Goal: Task Accomplishment & Management: Manage account settings

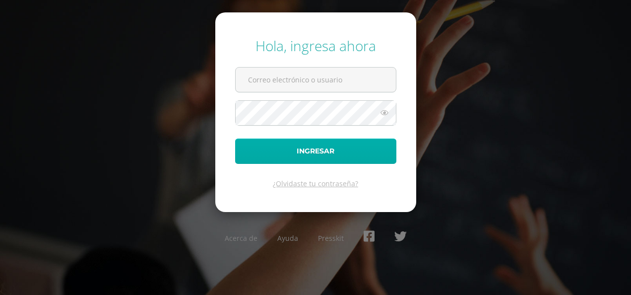
type input "[EMAIL_ADDRESS][DOMAIN_NAME]"
click at [343, 151] on button "Ingresar" at bounding box center [315, 150] width 161 height 25
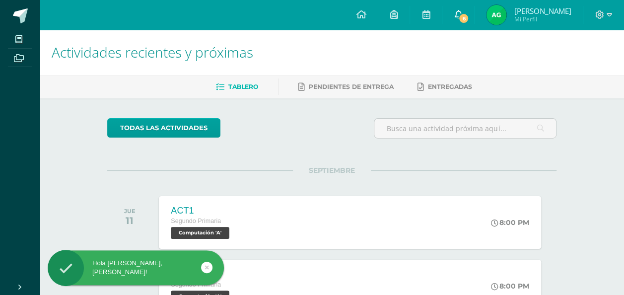
click at [462, 12] on icon at bounding box center [458, 14] width 8 height 9
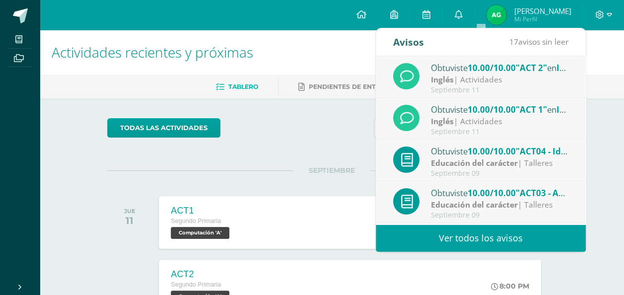
click at [517, 230] on link "Ver todos los avisos" at bounding box center [481, 237] width 210 height 27
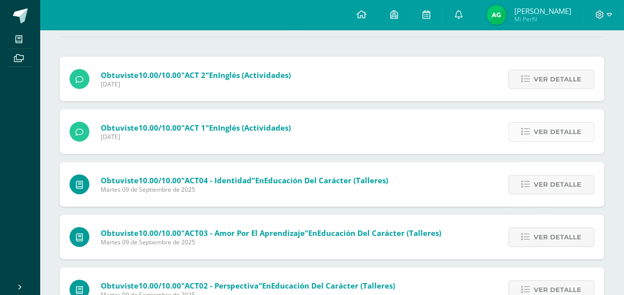
scroll to position [99, 0]
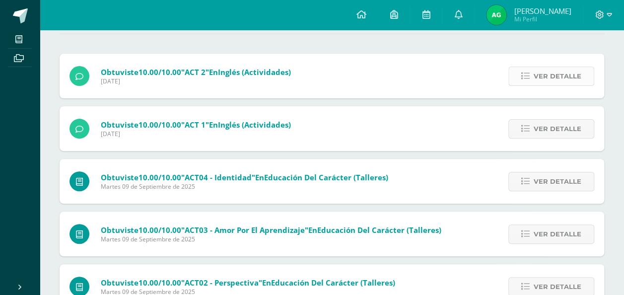
click at [553, 75] on span "Ver detalle" at bounding box center [557, 76] width 48 height 18
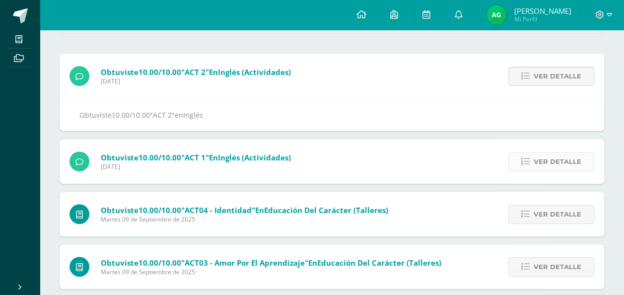
click at [553, 159] on span "Ver detalle" at bounding box center [557, 161] width 48 height 18
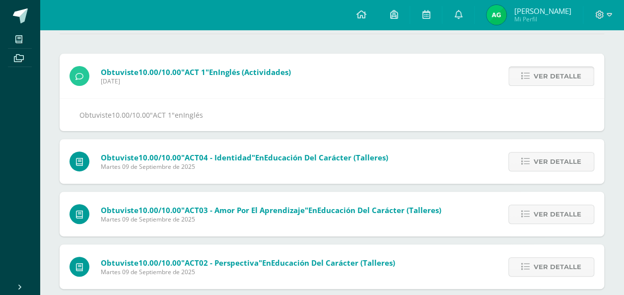
click at [553, 159] on span "Ver detalle" at bounding box center [557, 161] width 48 height 18
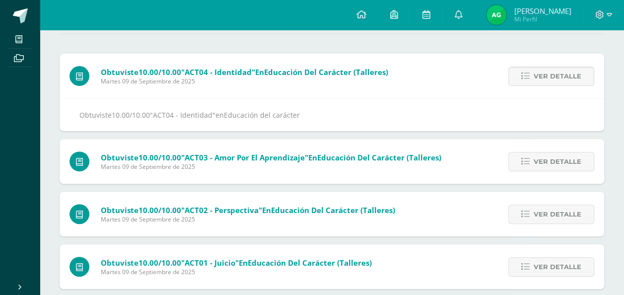
click at [553, 159] on span "Ver detalle" at bounding box center [557, 161] width 48 height 18
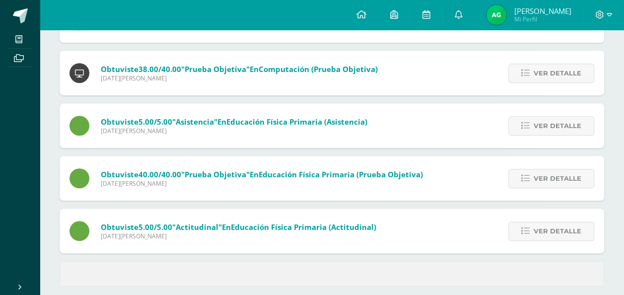
scroll to position [298, 0]
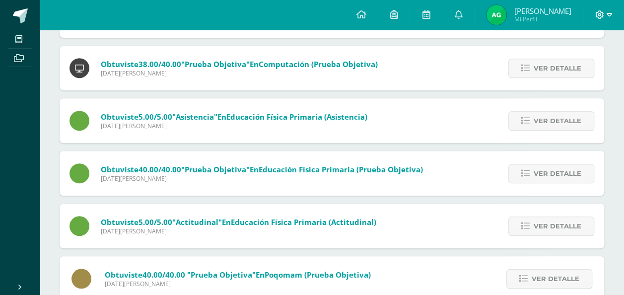
click at [598, 10] on span at bounding box center [603, 14] width 17 height 11
click at [582, 63] on span "Cerrar sesión" at bounding box center [577, 67] width 45 height 9
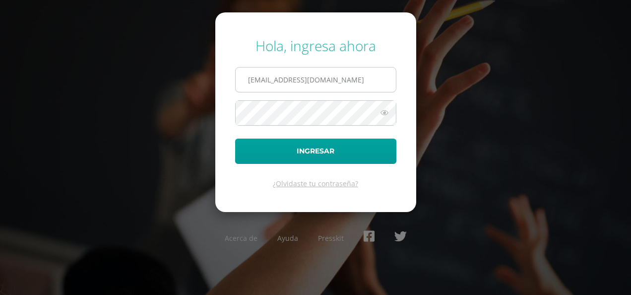
click at [349, 76] on input "[EMAIL_ADDRESS][DOMAIN_NAME]" at bounding box center [316, 79] width 160 height 24
type input "2020009@ps.gt"
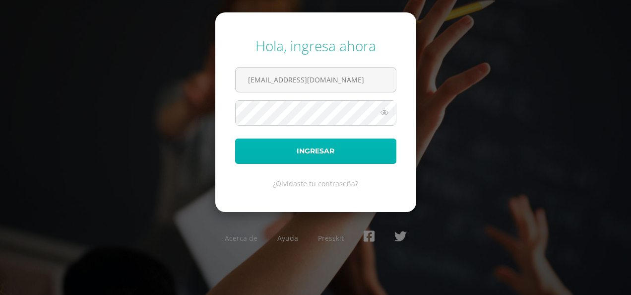
click at [330, 149] on button "Ingresar" at bounding box center [315, 150] width 161 height 25
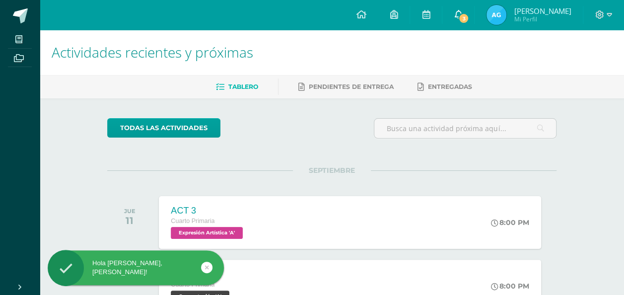
click at [462, 11] on icon at bounding box center [458, 14] width 8 height 9
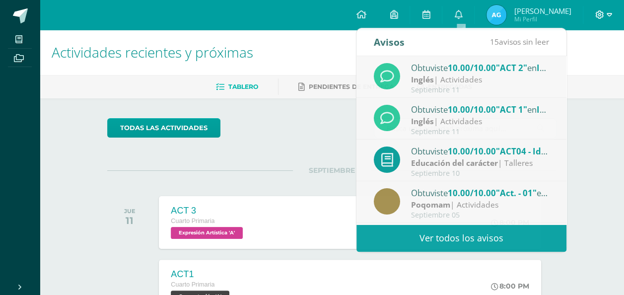
click at [598, 13] on icon at bounding box center [599, 14] width 9 height 9
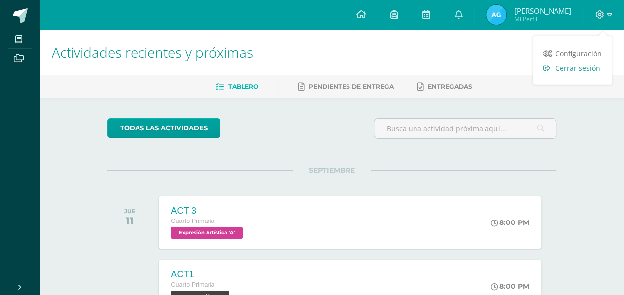
click at [587, 66] on span "Cerrar sesión" at bounding box center [577, 67] width 45 height 9
